Goal: Information Seeking & Learning: Learn about a topic

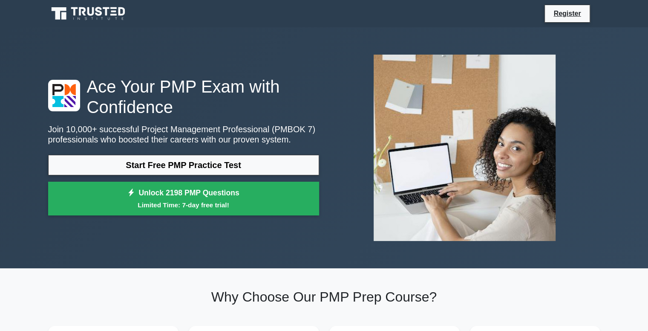
click at [222, 166] on link "Start Free PMP Practice Test" at bounding box center [183, 165] width 271 height 20
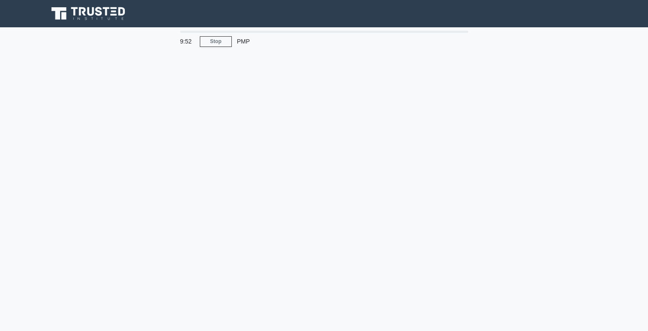
click at [243, 43] on div "PMP" at bounding box center [290, 41] width 117 height 17
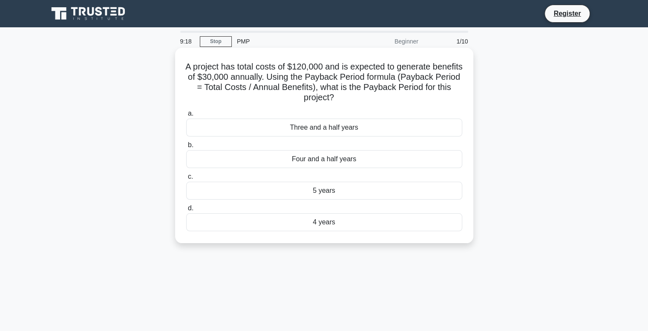
click at [199, 220] on div "4 years" at bounding box center [324, 222] width 276 height 18
click at [186, 211] on input "d. 4 years" at bounding box center [186, 208] width 0 height 6
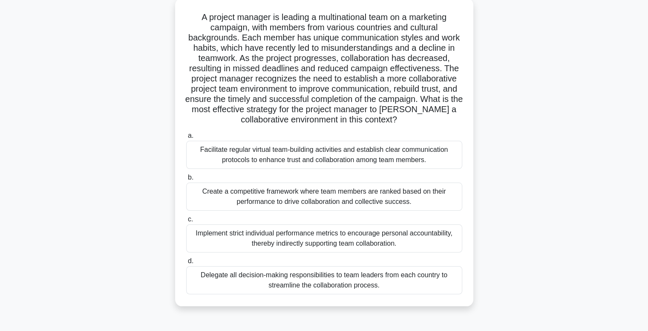
scroll to position [49, 0]
click at [301, 167] on div "Facilitate regular virtual team-building activities and establish clear communi…" at bounding box center [324, 155] width 276 height 28
click at [186, 138] on input "a. Facilitate regular virtual team-building activities and establish clear comm…" at bounding box center [186, 136] width 0 height 6
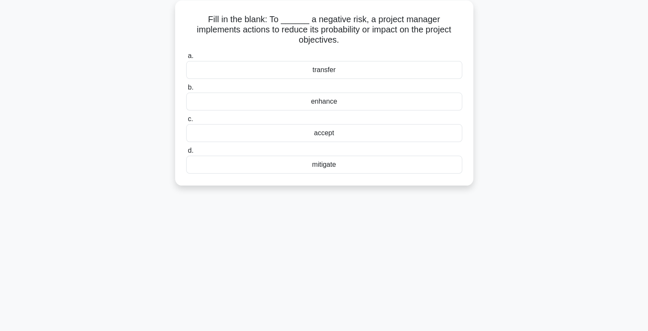
scroll to position [0, 0]
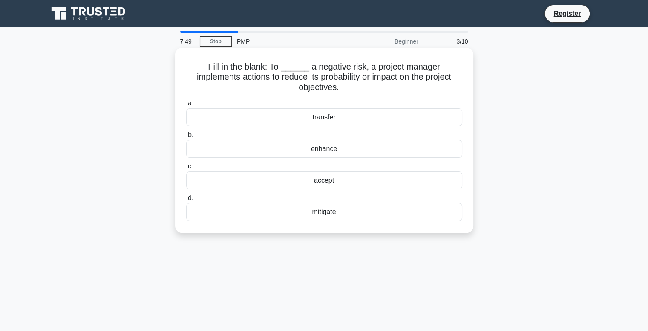
click at [397, 208] on div "mitigate" at bounding box center [324, 212] width 276 height 18
click at [186, 201] on input "d. mitigate" at bounding box center [186, 198] width 0 height 6
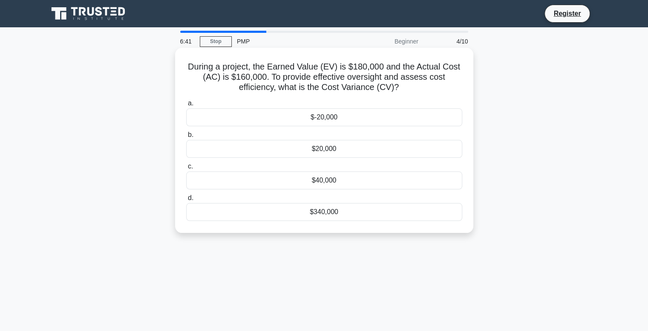
click at [406, 144] on div "$20,000" at bounding box center [324, 149] width 276 height 18
click at [186, 138] on input "b. $20,000" at bounding box center [186, 135] width 0 height 6
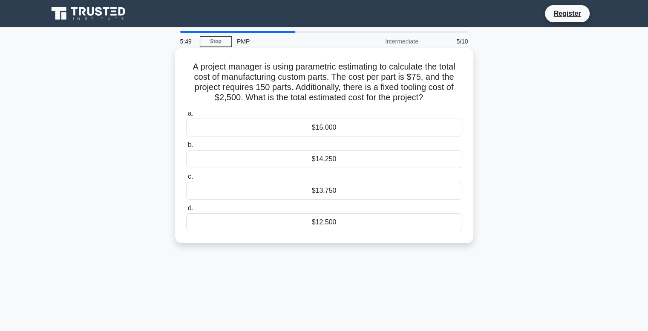
click at [355, 190] on div "$13,750" at bounding box center [324, 191] width 276 height 18
click at [186, 179] on input "c. $13,750" at bounding box center [186, 177] width 0 height 6
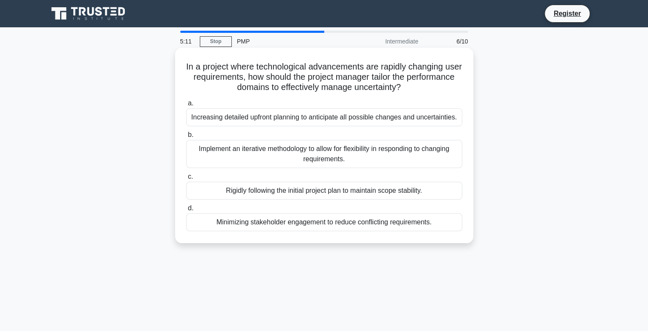
click at [296, 163] on div "Implement an iterative methodology to allow for flexibility in responding to ch…" at bounding box center [324, 154] width 276 height 28
click at [186, 138] on input "b. Implement an iterative methodology to allow for flexibility in responding to…" at bounding box center [186, 135] width 0 height 6
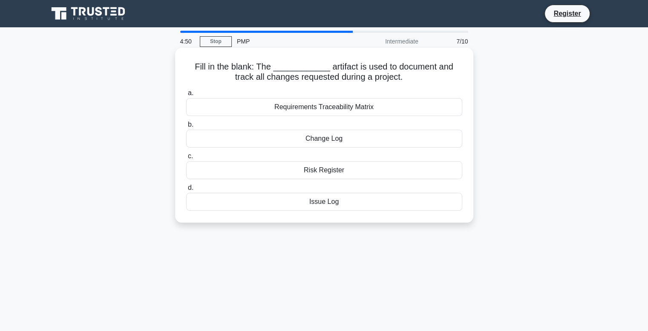
click at [364, 137] on div "Change Log" at bounding box center [324, 139] width 276 height 18
click at [186, 127] on input "b. Change Log" at bounding box center [186, 125] width 0 height 6
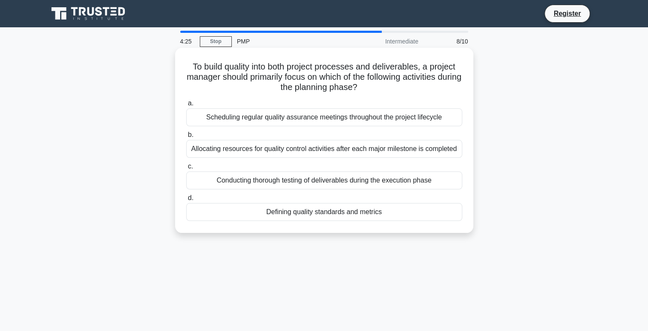
click at [346, 216] on div "Defining quality standards and metrics" at bounding box center [324, 212] width 276 height 18
click at [186, 201] on input "d. Defining quality standards and metrics" at bounding box center [186, 198] width 0 height 6
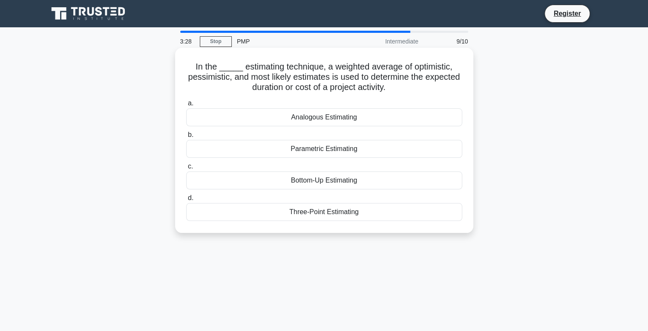
click at [319, 155] on div "Parametric Estimating" at bounding box center [324, 149] width 276 height 18
click at [186, 138] on input "b. Parametric Estimating" at bounding box center [186, 135] width 0 height 6
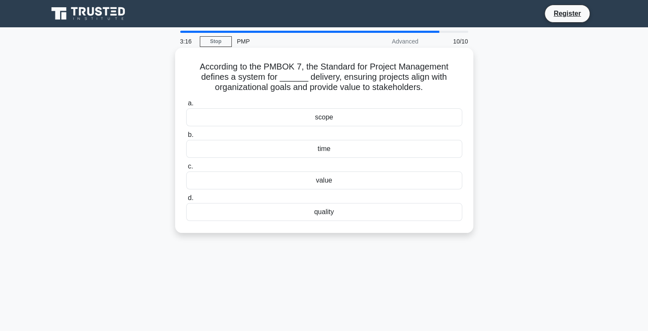
click at [322, 174] on div "value" at bounding box center [324, 180] width 276 height 18
click at [186, 169] on input "c. value" at bounding box center [186, 167] width 0 height 6
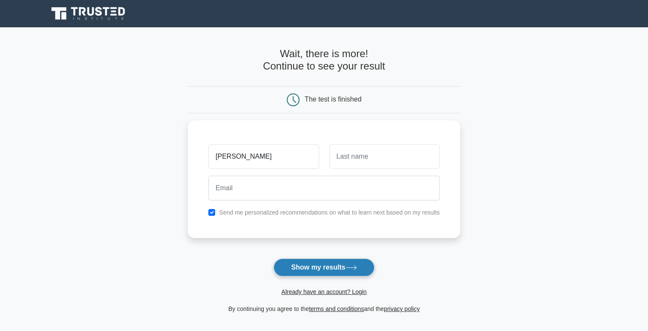
type input "[PERSON_NAME]"
click at [294, 266] on button "Show my results" at bounding box center [324, 267] width 101 height 18
type input "Sadawarti"
click at [333, 260] on button "Show my results" at bounding box center [324, 267] width 101 height 18
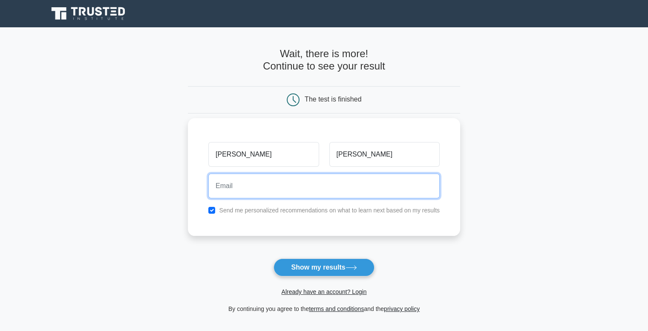
click at [275, 188] on input "email" at bounding box center [323, 185] width 231 height 25
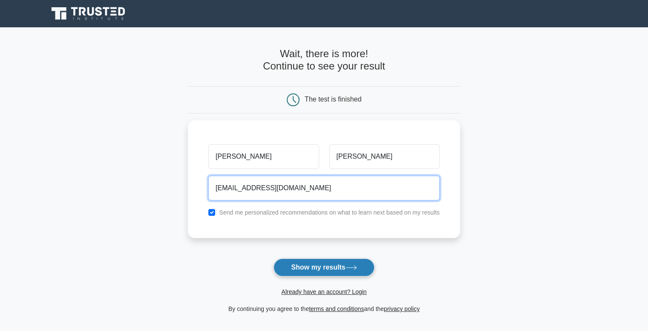
type input "utkarshsadawarti@gmail.com"
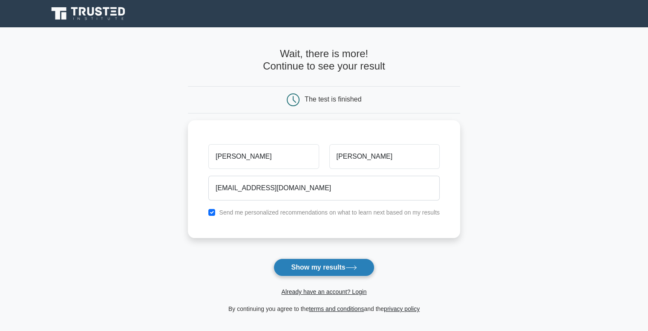
click at [291, 268] on button "Show my results" at bounding box center [324, 267] width 101 height 18
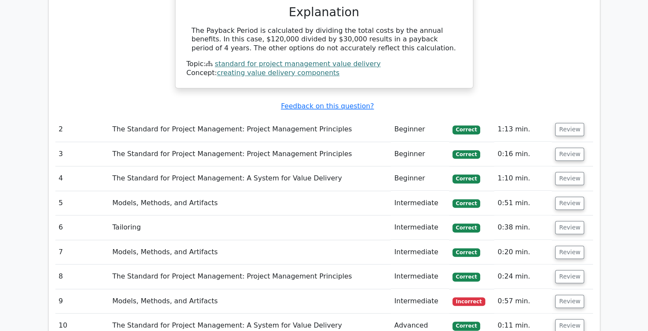
scroll to position [891, 0]
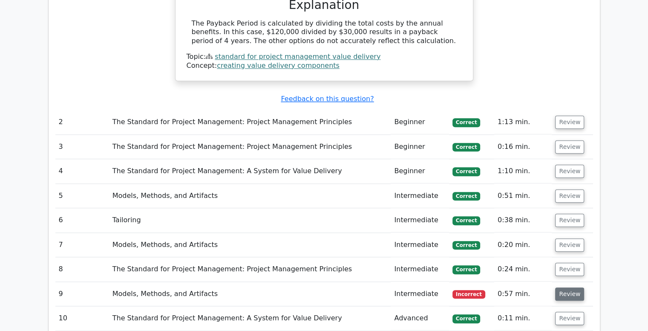
click at [558, 287] on button "Review" at bounding box center [569, 293] width 29 height 13
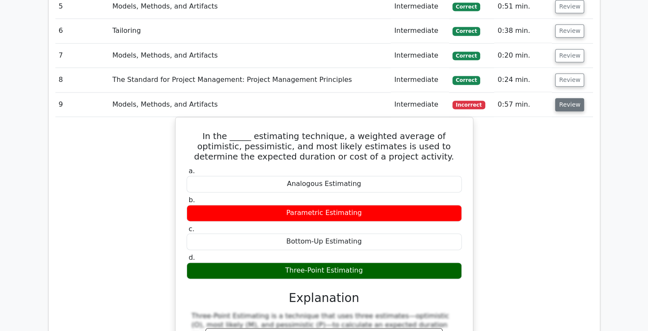
scroll to position [1076, 0]
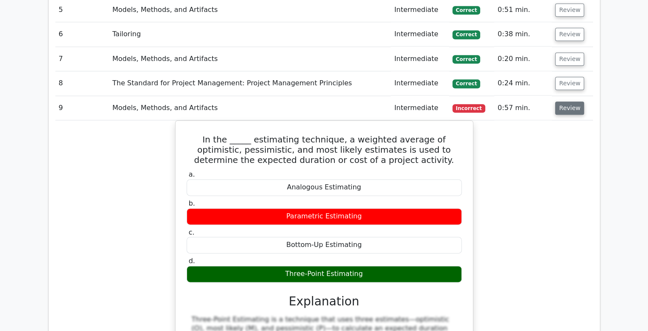
click at [563, 101] on button "Review" at bounding box center [569, 107] width 29 height 13
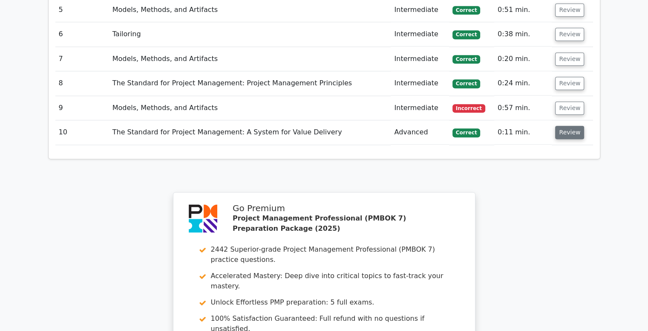
click at [570, 126] on button "Review" at bounding box center [569, 132] width 29 height 13
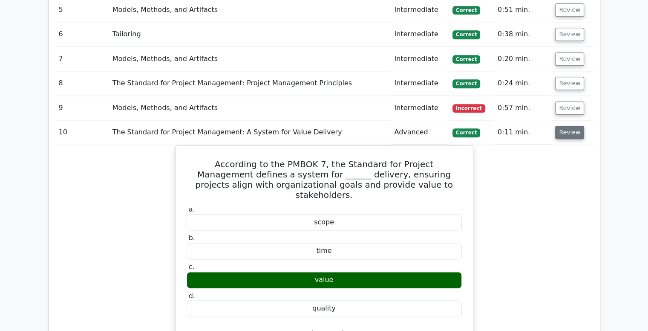
click at [570, 126] on button "Review" at bounding box center [569, 132] width 29 height 13
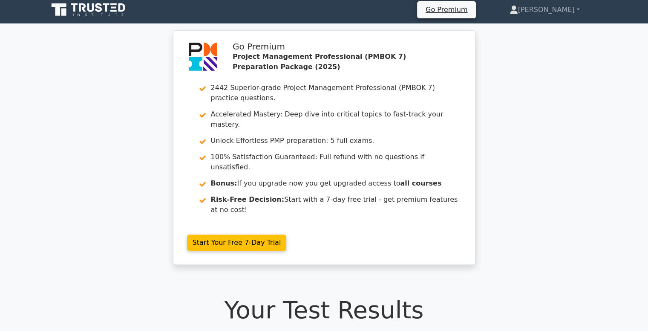
scroll to position [0, 0]
